Goal: Navigation & Orientation: Find specific page/section

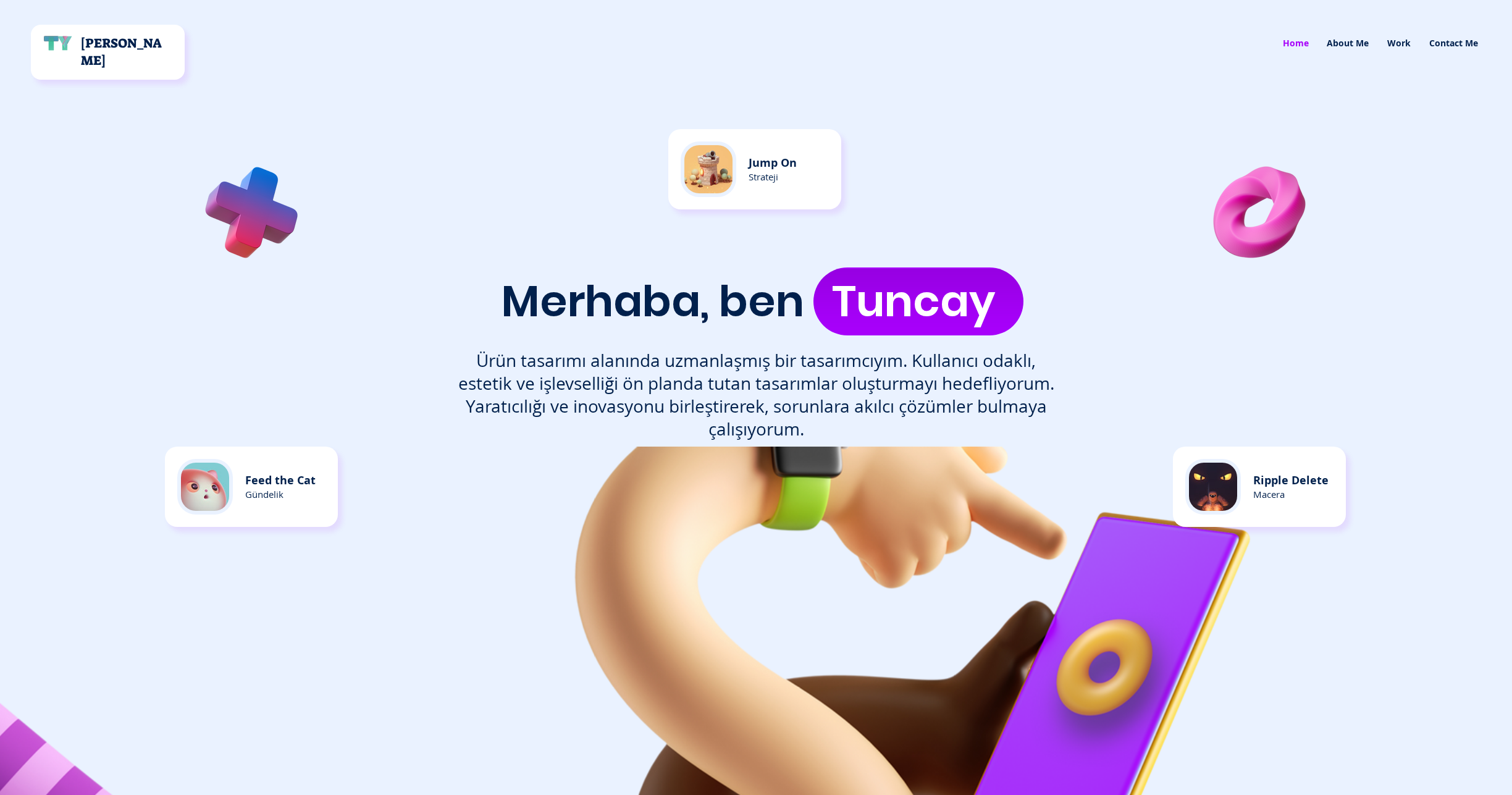
scroll to position [2, 0]
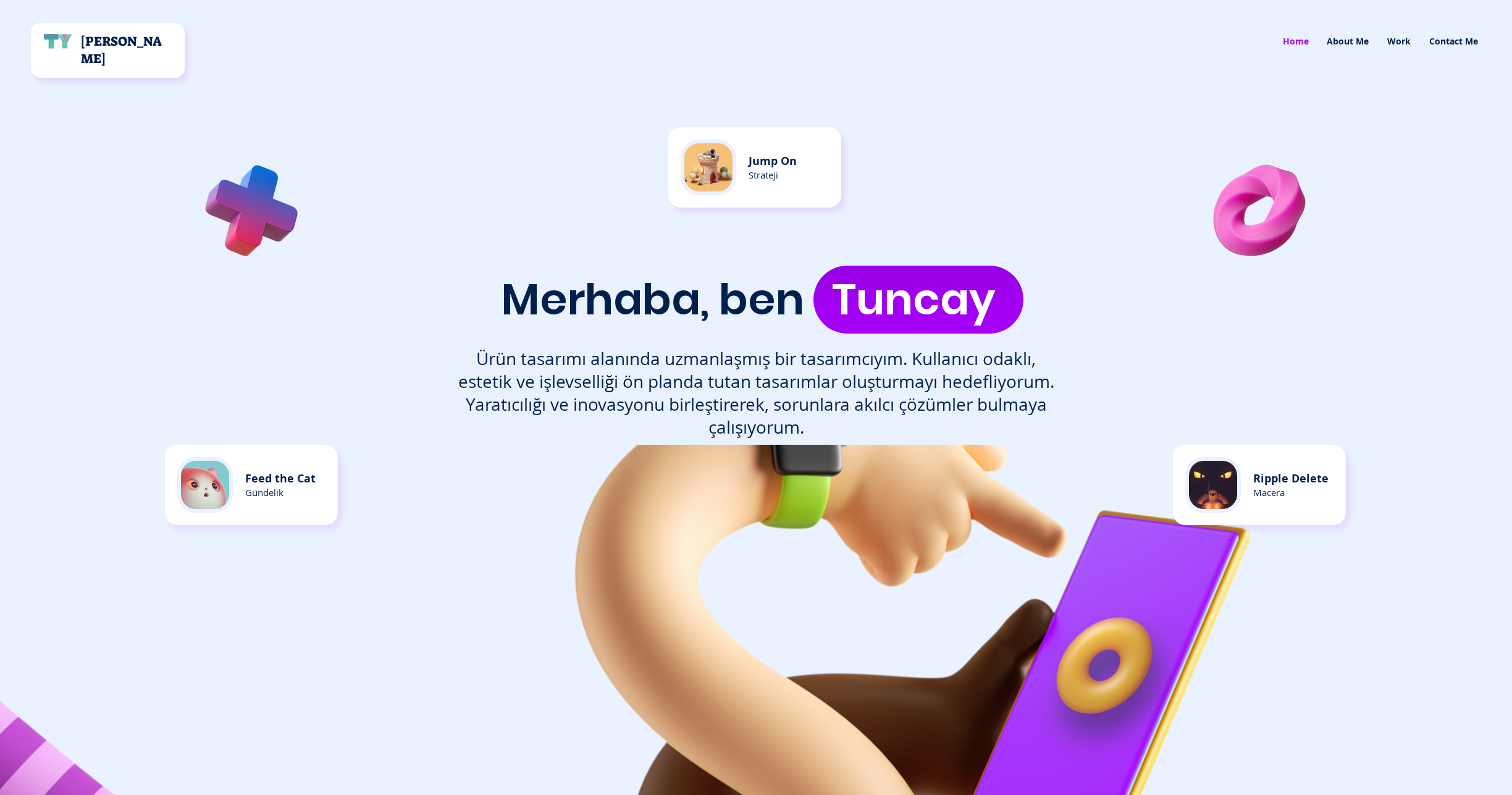
click at [190, 58] on div at bounding box center [252, 60] width 504 height 123
click at [170, 56] on p "[PERSON_NAME]" at bounding box center [127, 50] width 92 height 35
click at [729, 161] on img "main content" at bounding box center [709, 167] width 48 height 48
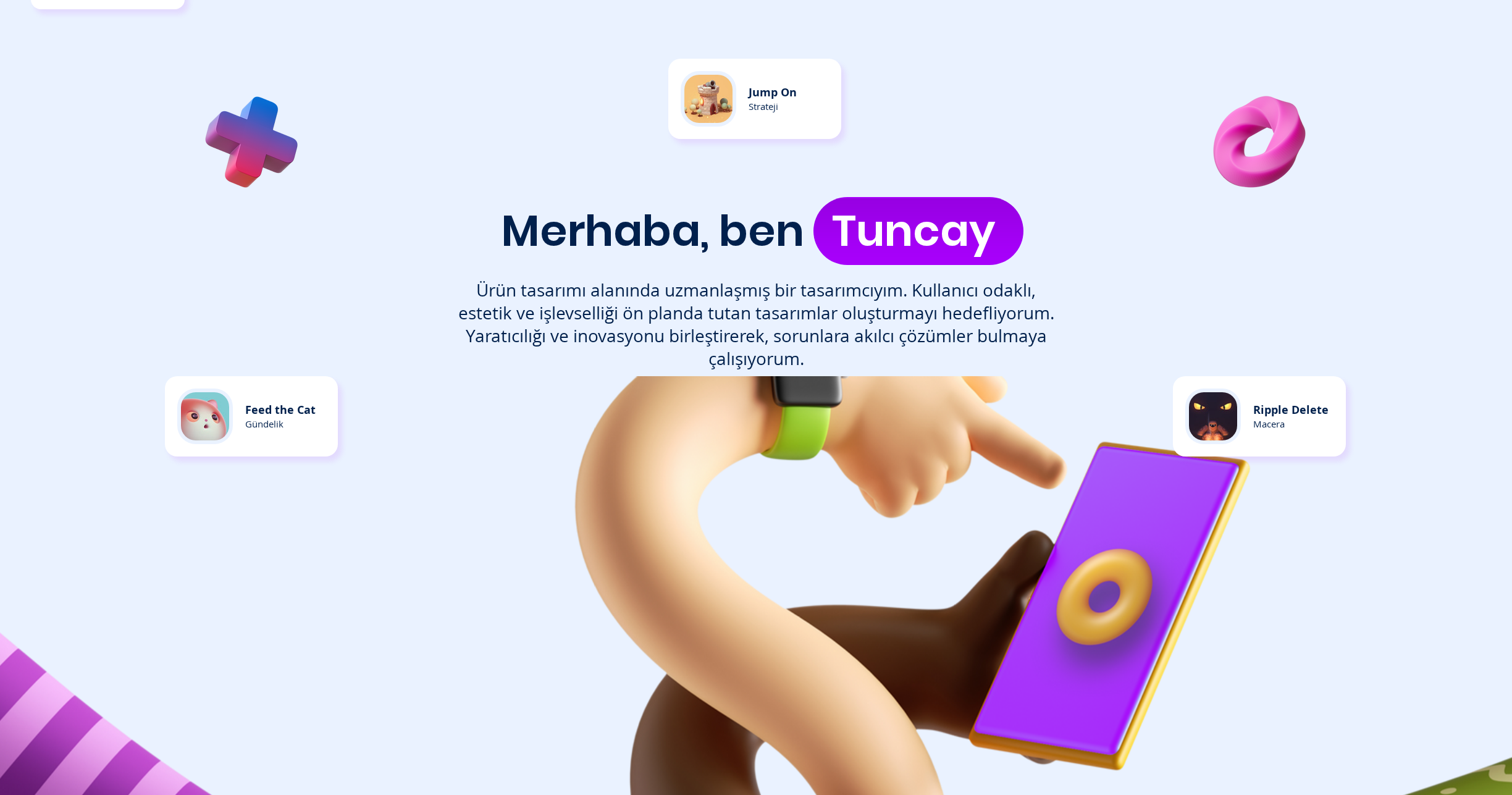
scroll to position [256, 0]
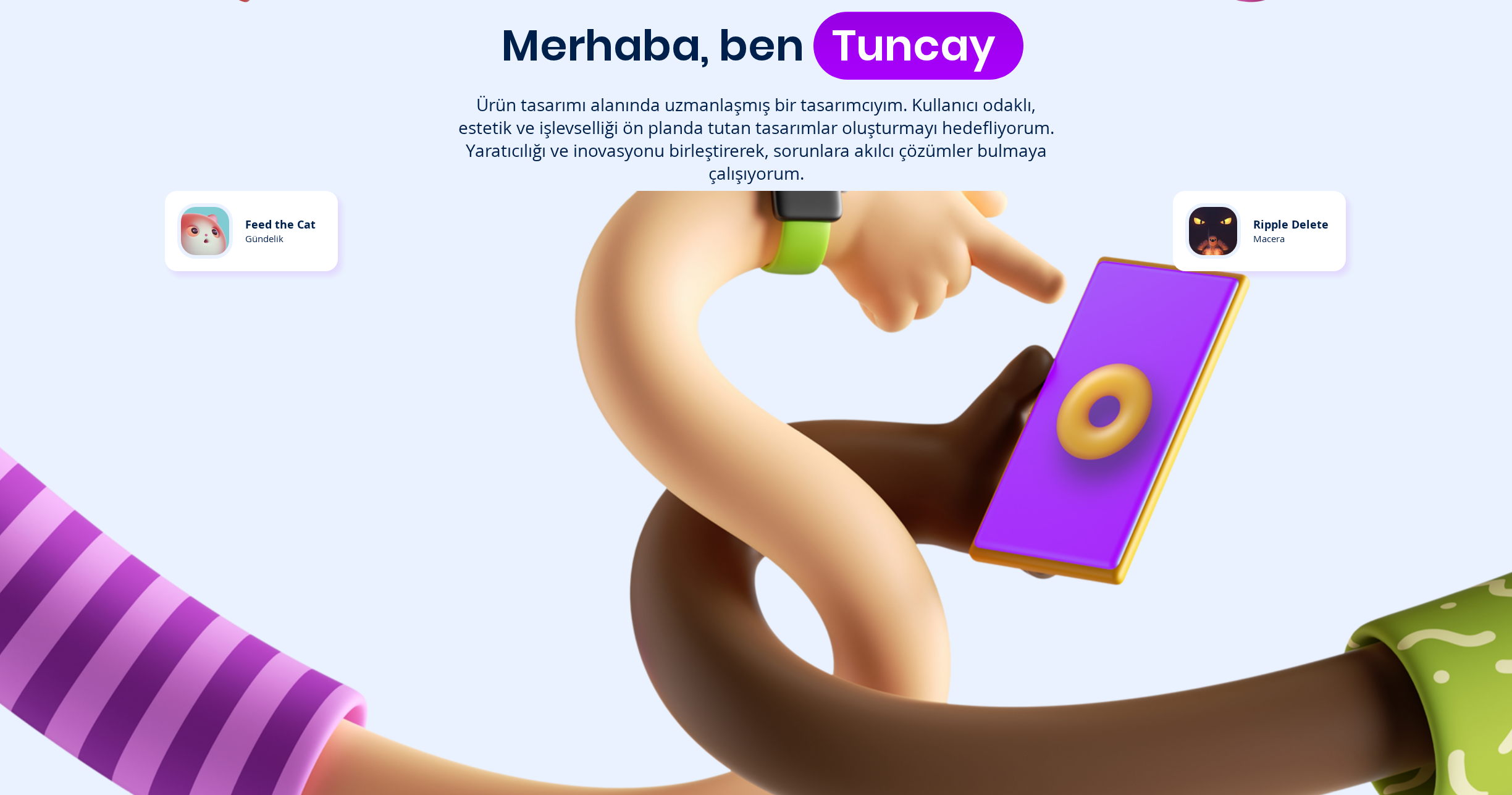
click at [233, 224] on div "main content" at bounding box center [205, 231] width 56 height 56
click at [939, 423] on img "main content" at bounding box center [901, 515] width 1814 height 649
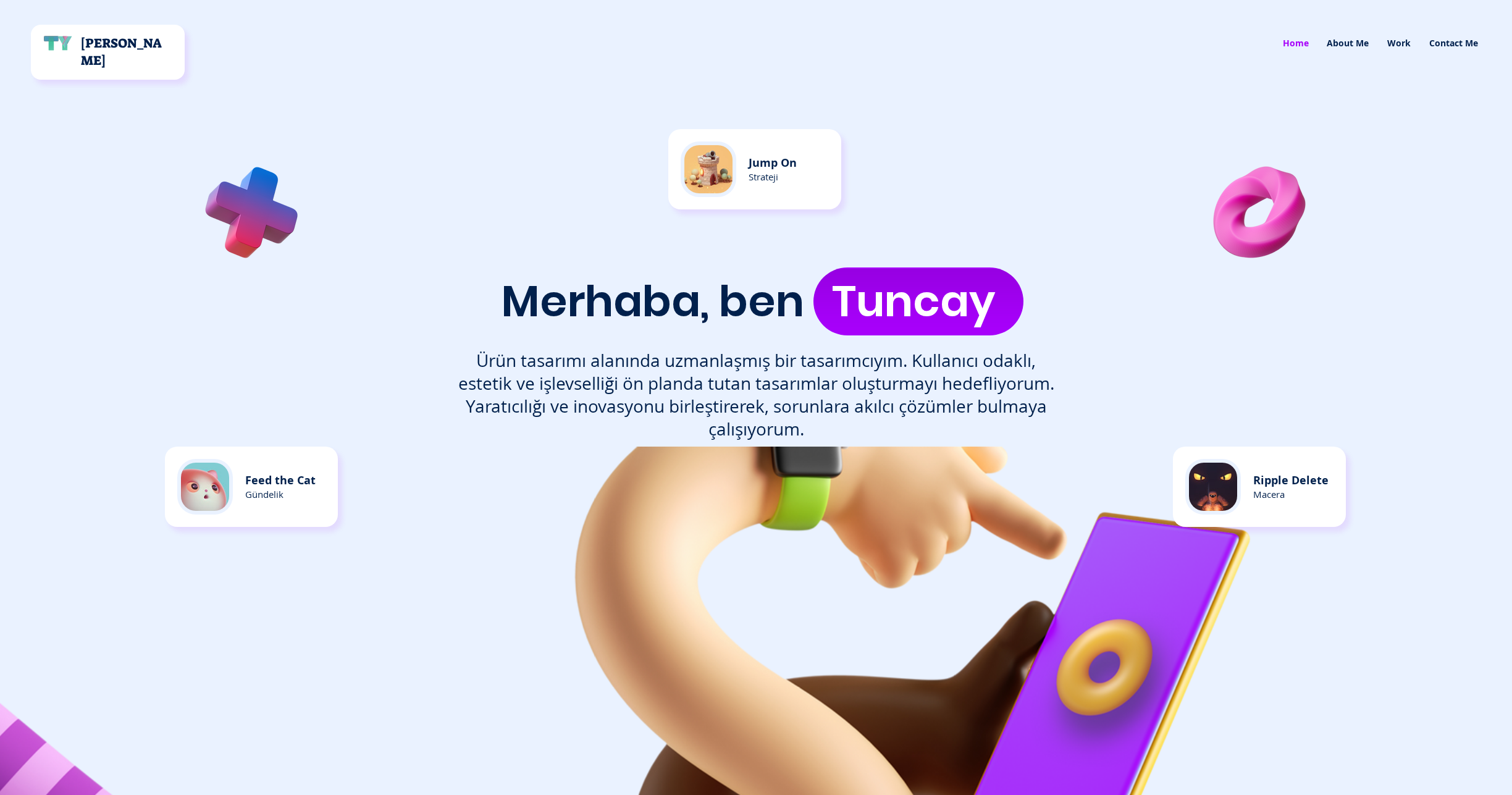
scroll to position [0, 0]
click at [871, 309] on span "Tuncay" at bounding box center [914, 301] width 163 height 61
click at [728, 303] on span "Merhaba, [PERSON_NAME]" at bounding box center [747, 301] width 493 height 61
click at [1350, 44] on p "About Me" at bounding box center [1347, 44] width 54 height 37
